Goal: Check status: Check status

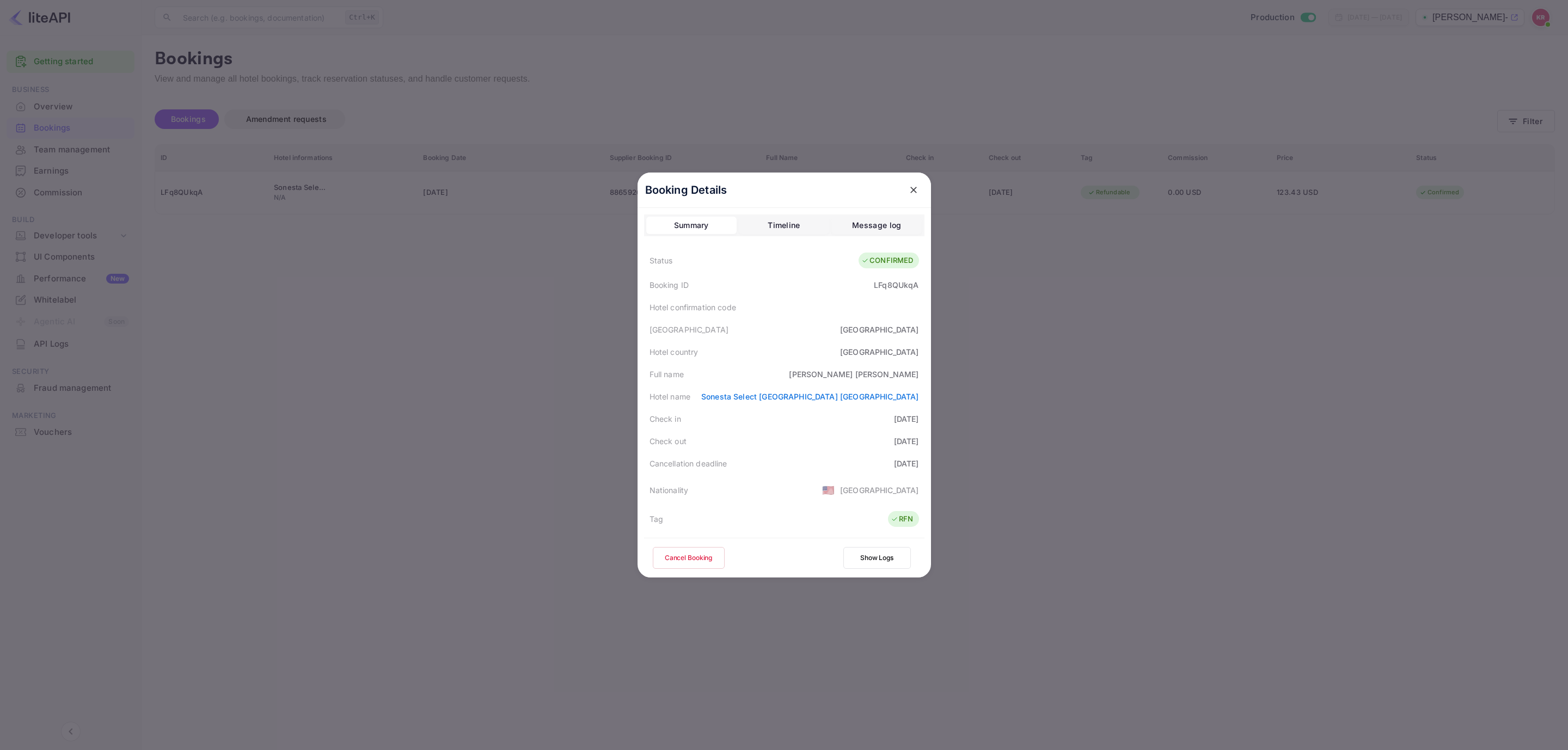
scroll to position [163, 0]
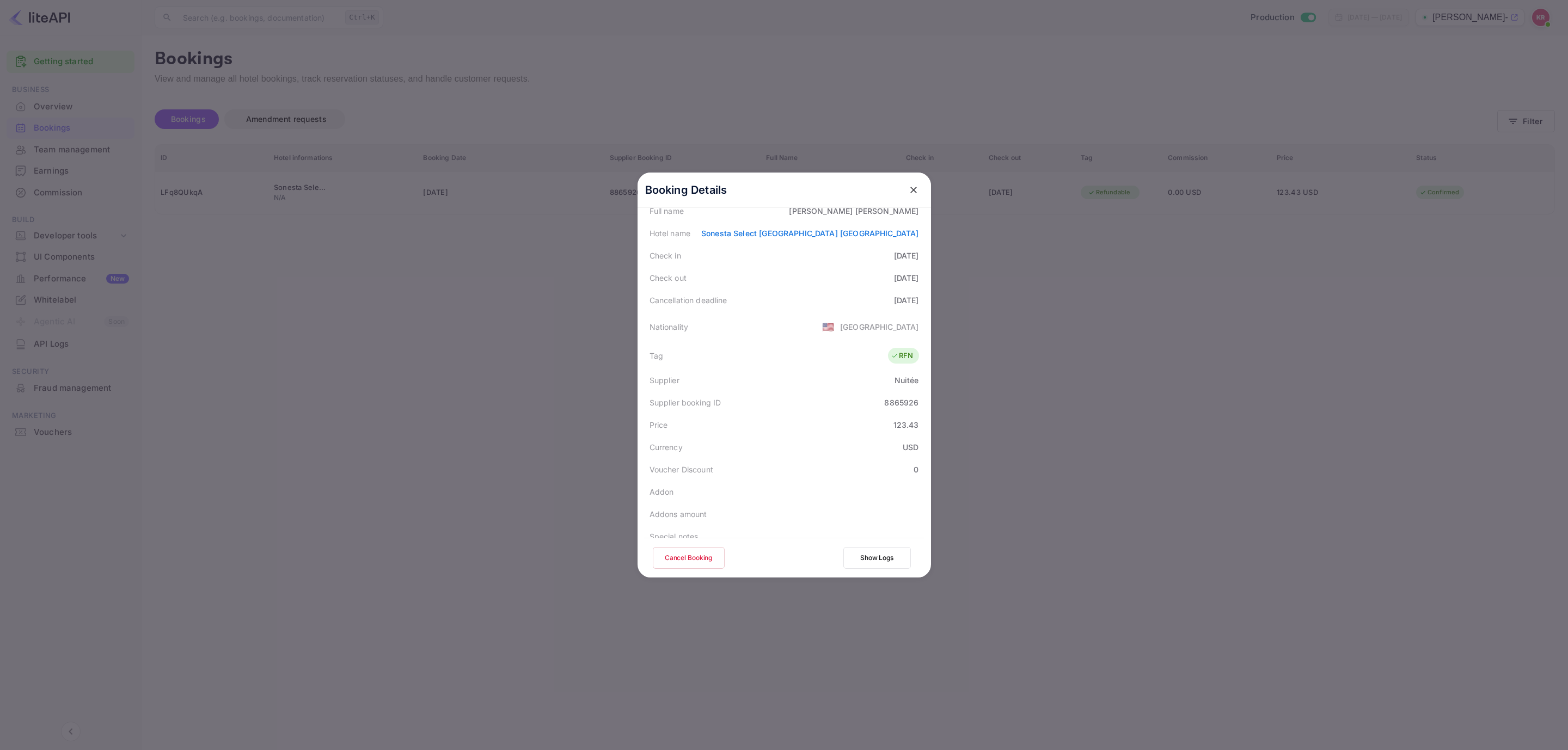
click at [923, 174] on div "Booking Details" at bounding box center [784, 190] width 294 height 36
click at [908, 189] on icon "close" at bounding box center [913, 190] width 11 height 11
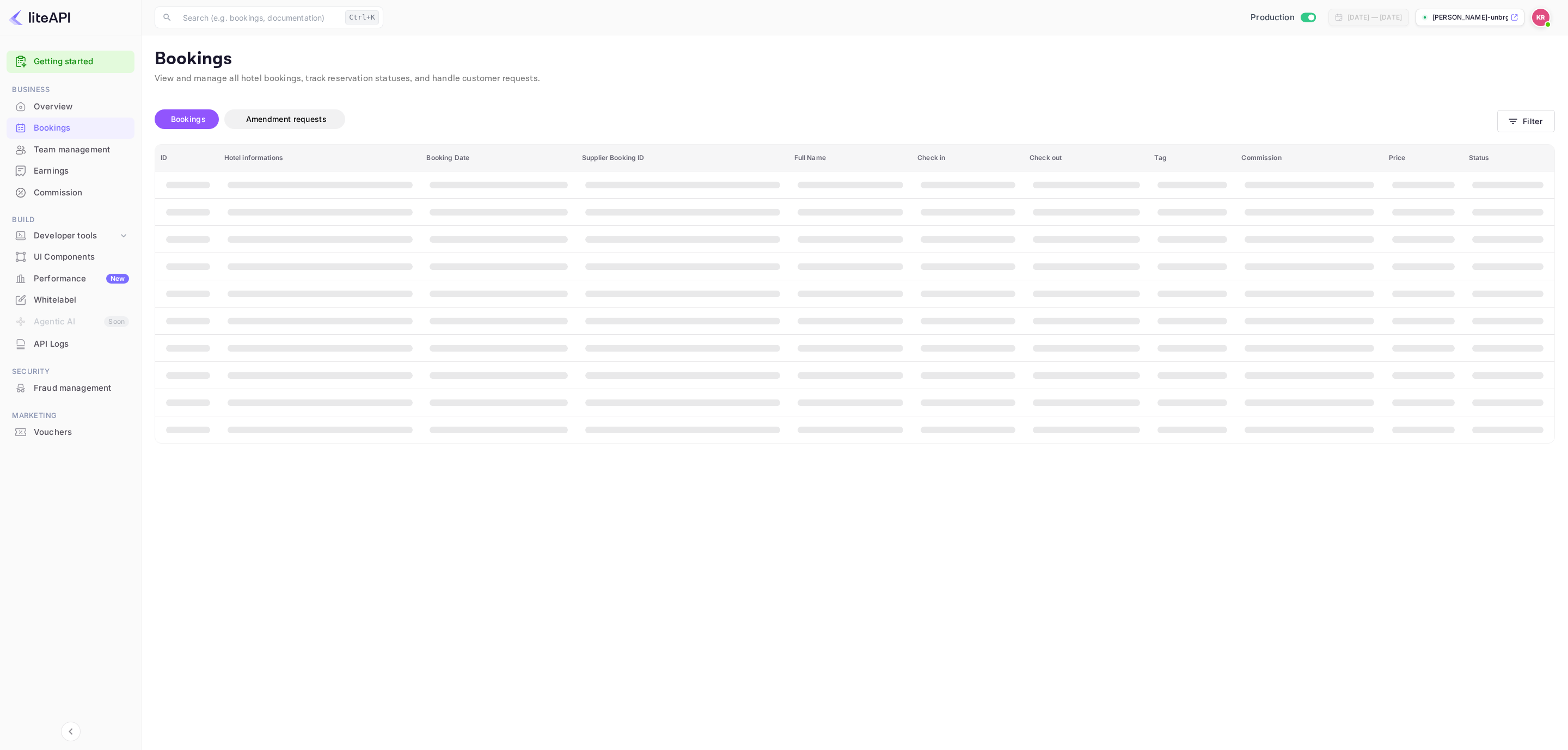
drag, startPoint x: 699, startPoint y: 604, endPoint x: 1227, endPoint y: 345, distance: 588.1
click at [701, 603] on main "Bookings View and manage all hotel bookings, track reservation statuses, and ha…" at bounding box center [854, 393] width 1426 height 714
